Goal: Find contact information: Find contact information

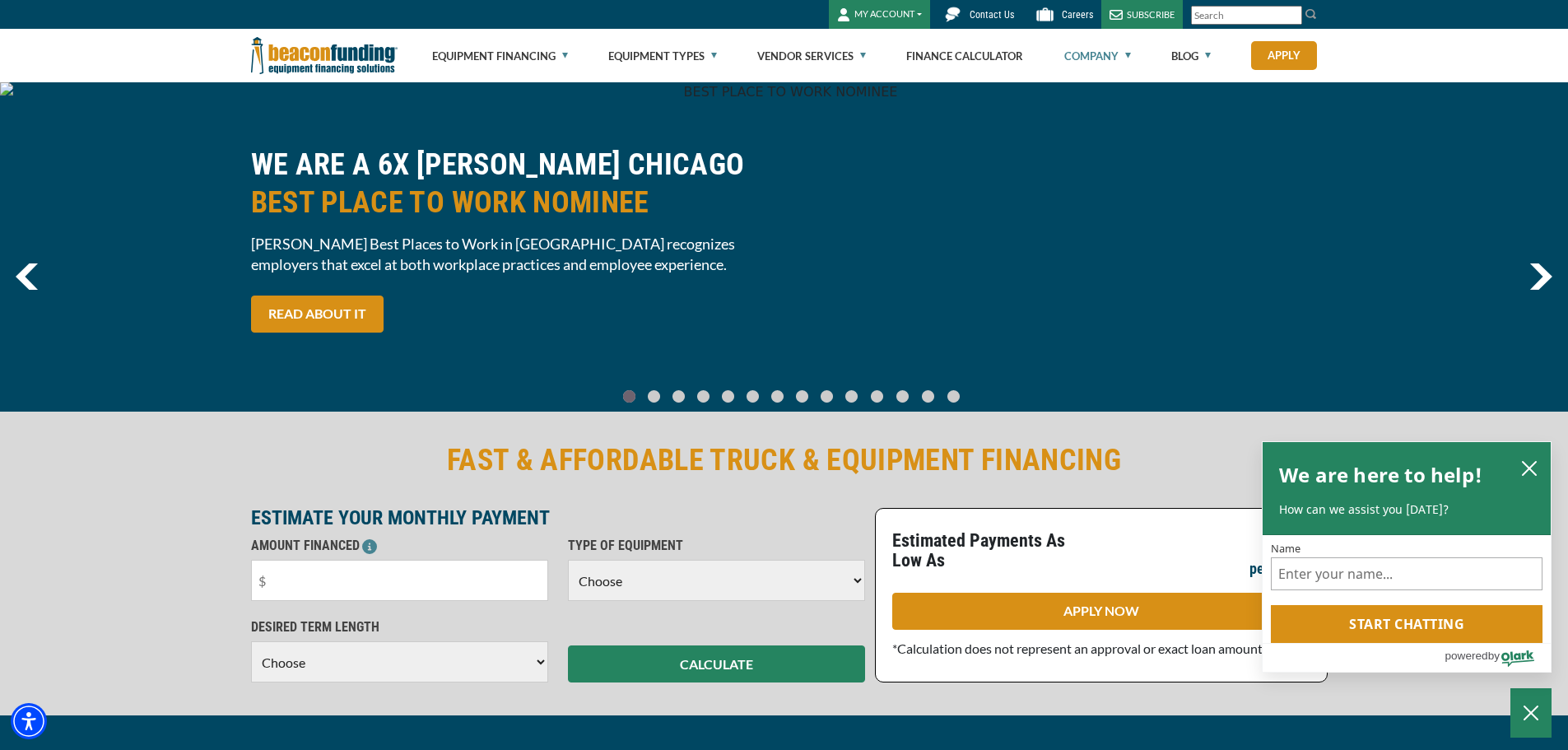
click at [1117, 54] on link "Company" at bounding box center [1098, 55] width 67 height 53
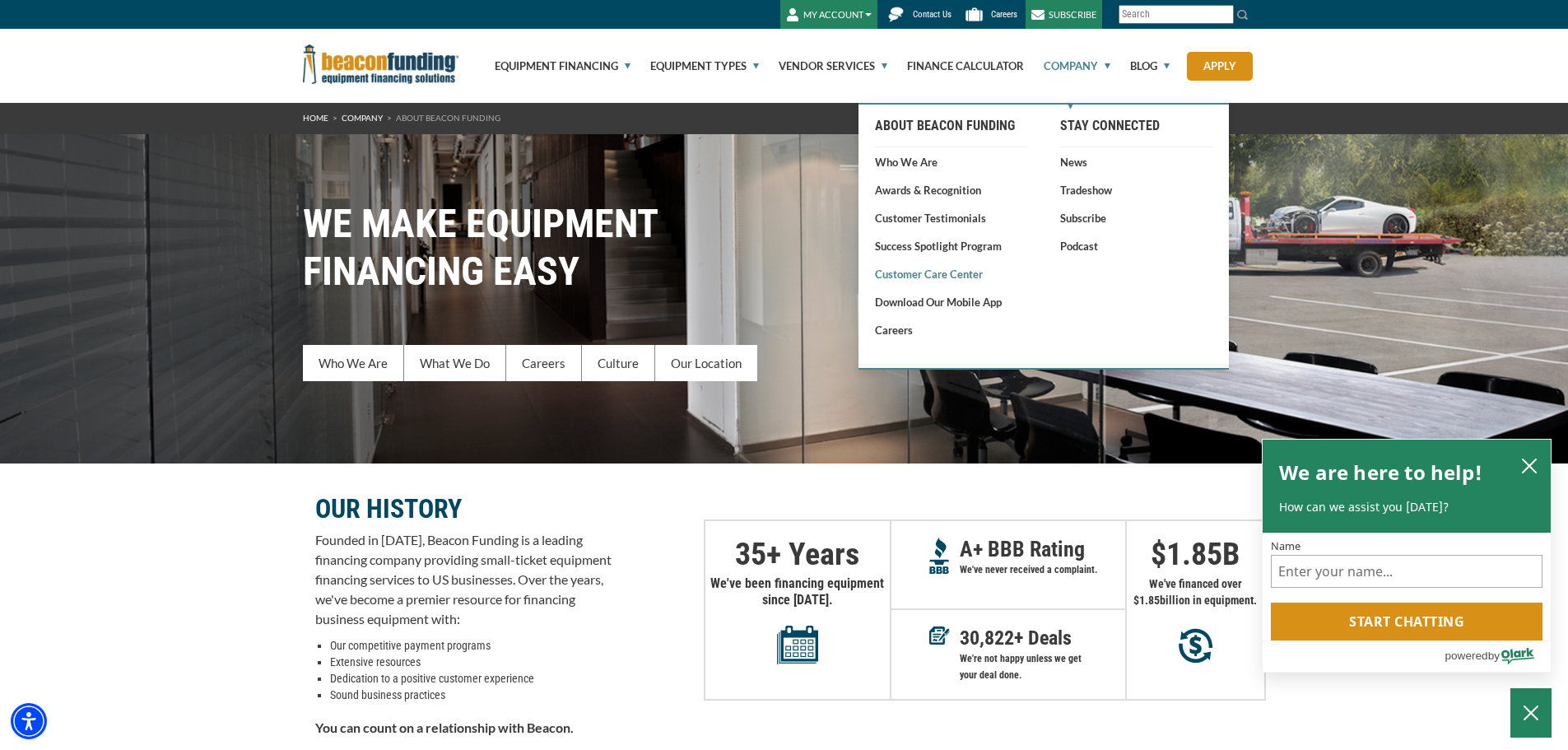
click at [943, 276] on link "Customer Care Center" at bounding box center [951, 275] width 152 height 17
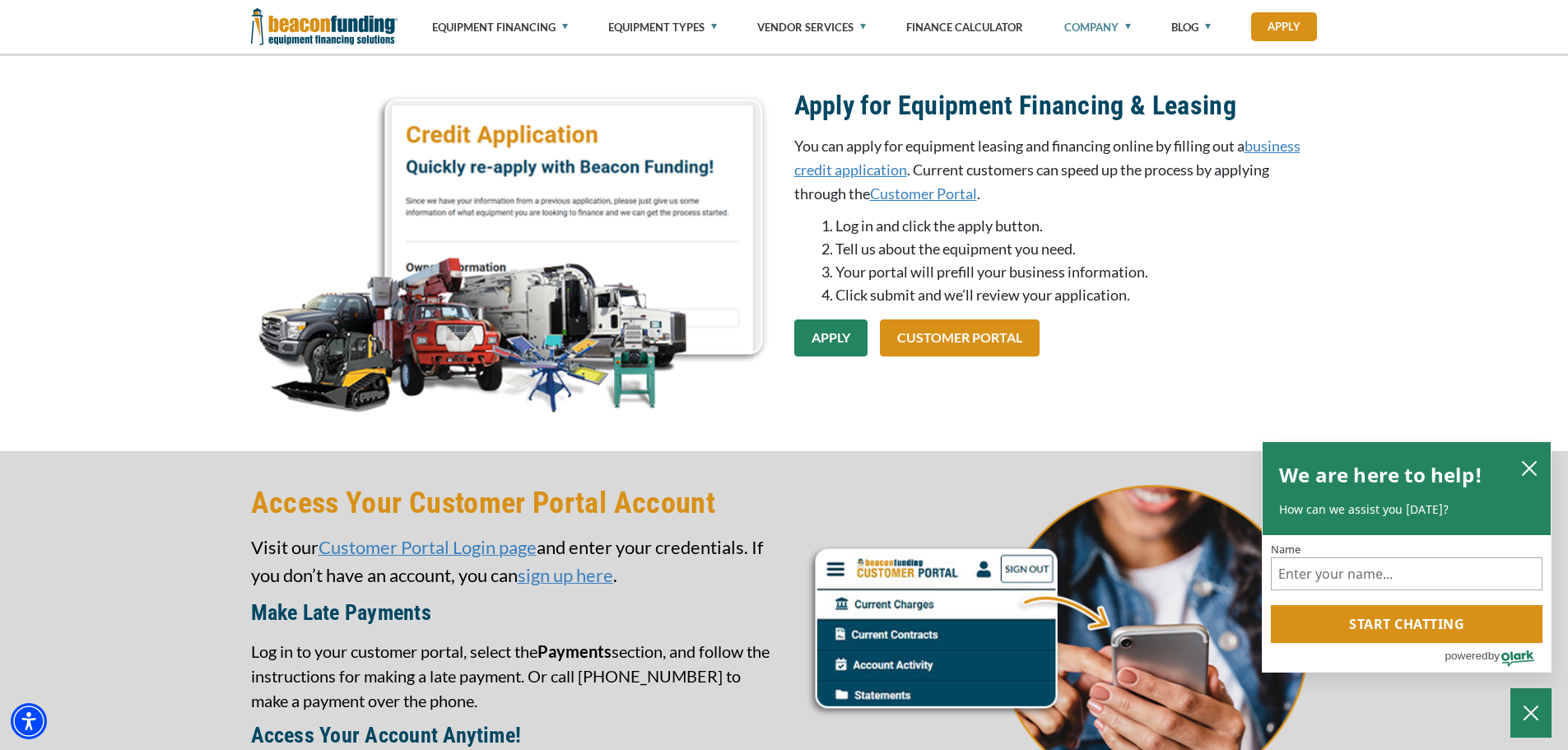
scroll to position [2635, 0]
